Goal: Task Accomplishment & Management: Complete application form

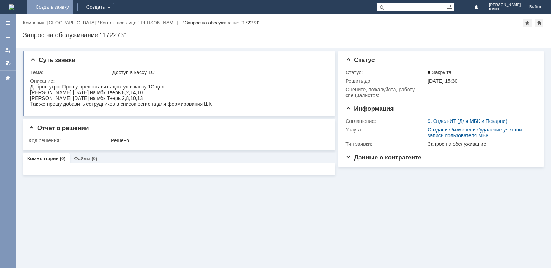
click at [73, 8] on link "+ Создать заявку" at bounding box center [50, 7] width 46 height 14
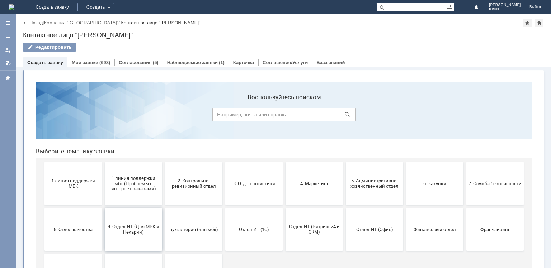
click at [138, 230] on span "9. Отдел-ИТ (Для МБК и Пекарни)" at bounding box center [133, 229] width 53 height 11
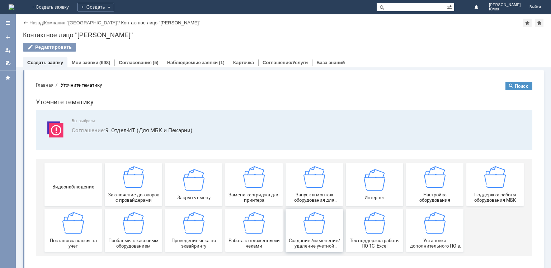
click at [307, 223] on img at bounding box center [314, 223] width 22 height 22
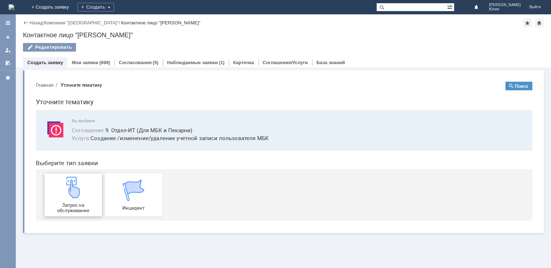
click at [74, 198] on img at bounding box center [73, 188] width 22 height 22
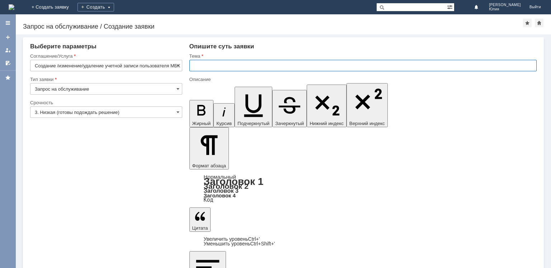
click at [211, 66] on input "text" at bounding box center [362, 65] width 347 height 11
type input "Доступ в кассу 1С"
